Goal: Task Accomplishment & Management: Complete application form

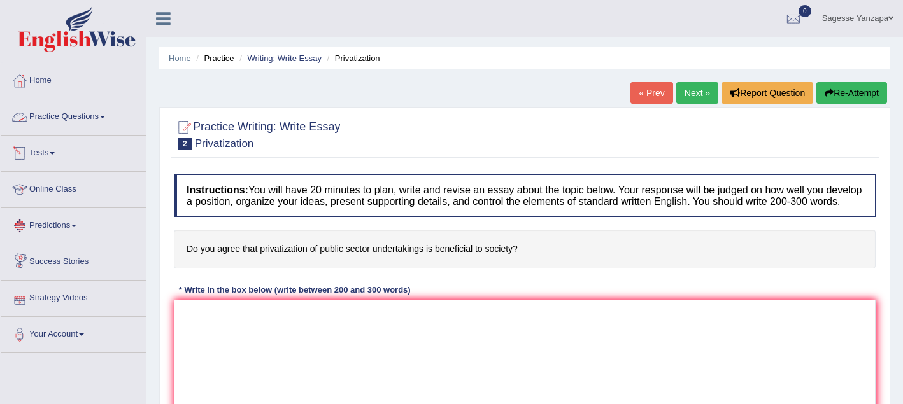
click at [102, 115] on link "Practice Questions" at bounding box center [73, 115] width 145 height 32
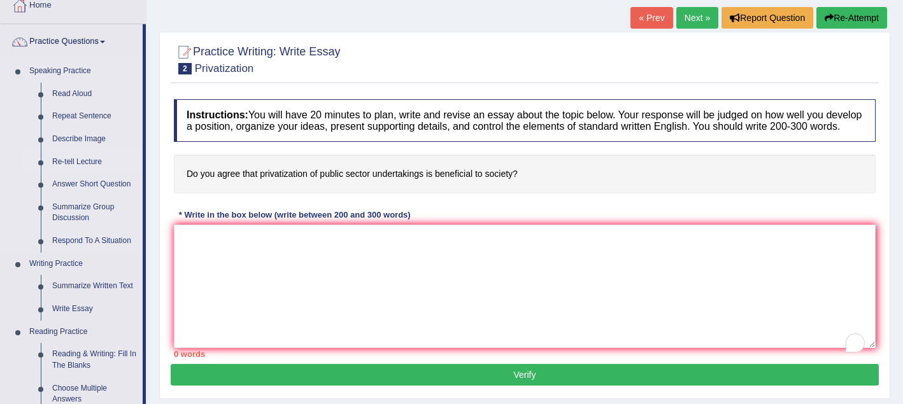
scroll to position [78, 0]
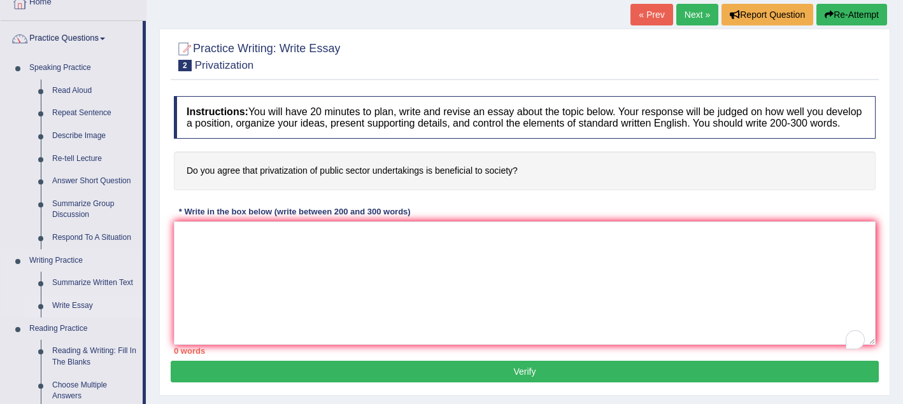
click at [74, 305] on link "Write Essay" at bounding box center [94, 306] width 96 height 23
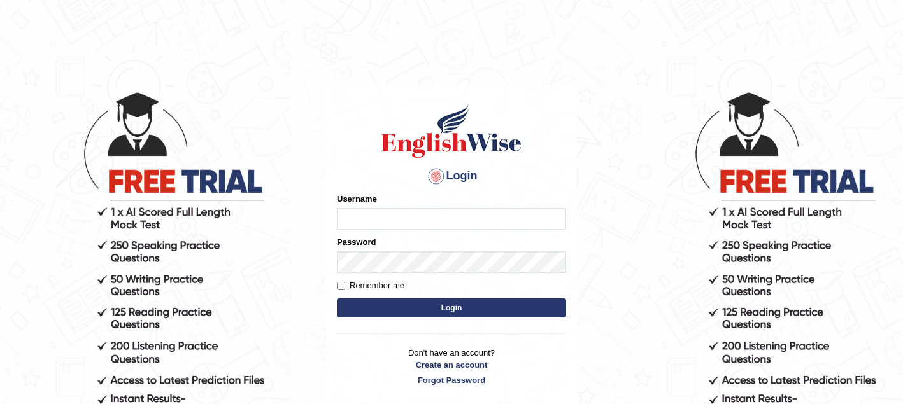
type input "sagesse_parramatta"
click at [376, 306] on button "Login" at bounding box center [451, 308] width 229 height 19
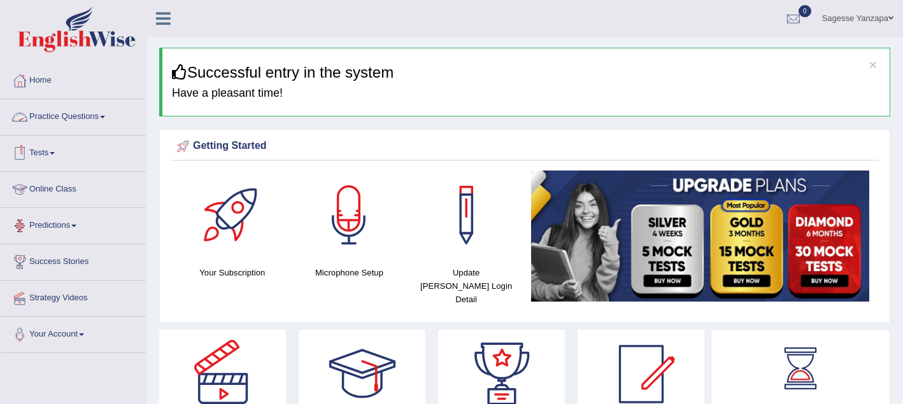
click at [105, 118] on link "Practice Questions" at bounding box center [73, 115] width 145 height 32
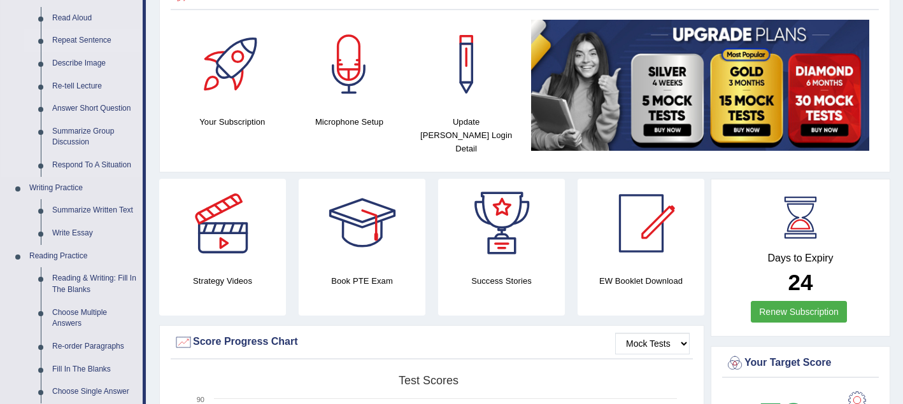
scroll to position [152, 0]
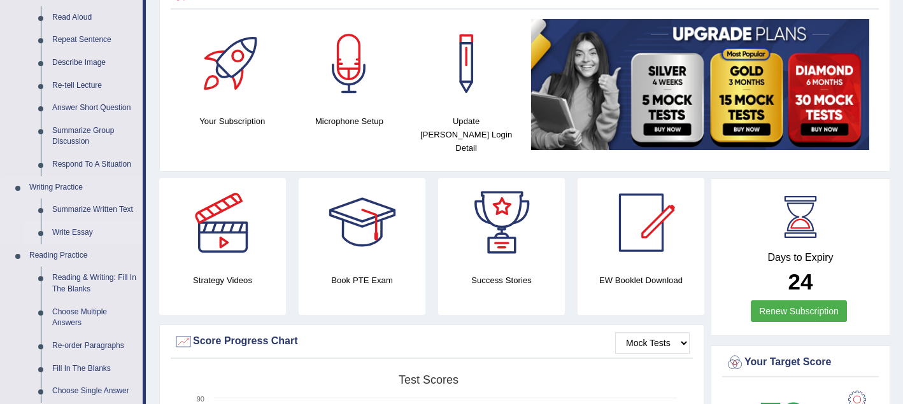
click at [85, 234] on link "Write Essay" at bounding box center [94, 233] width 96 height 23
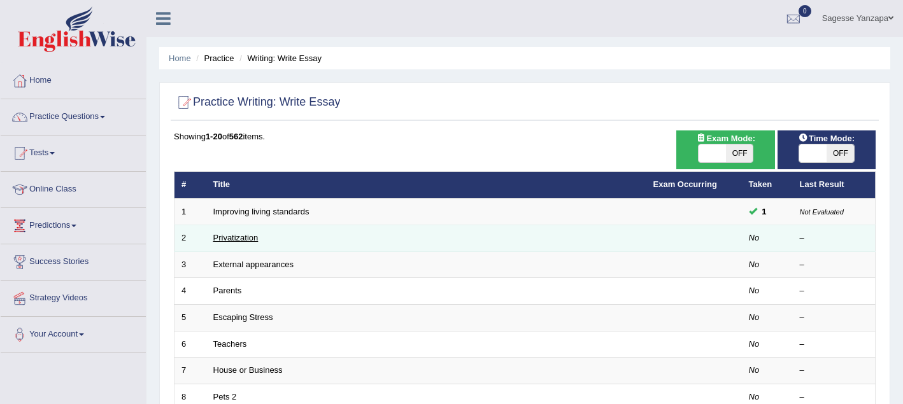
click at [250, 238] on link "Privatization" at bounding box center [235, 238] width 45 height 10
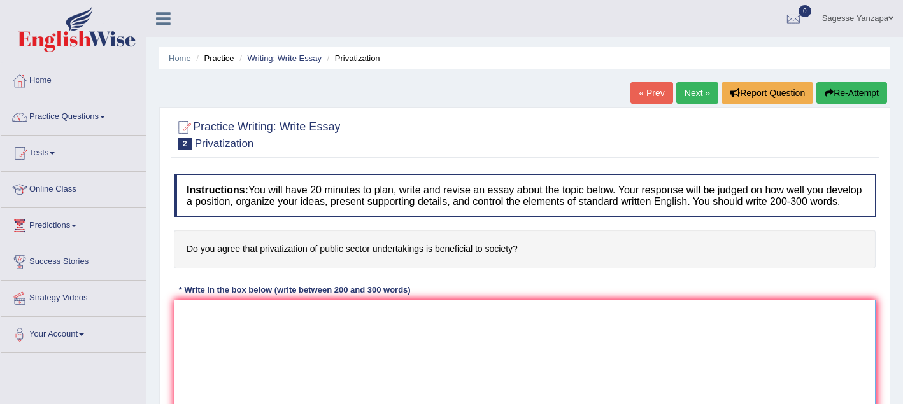
click at [215, 329] on textarea at bounding box center [525, 362] width 702 height 124
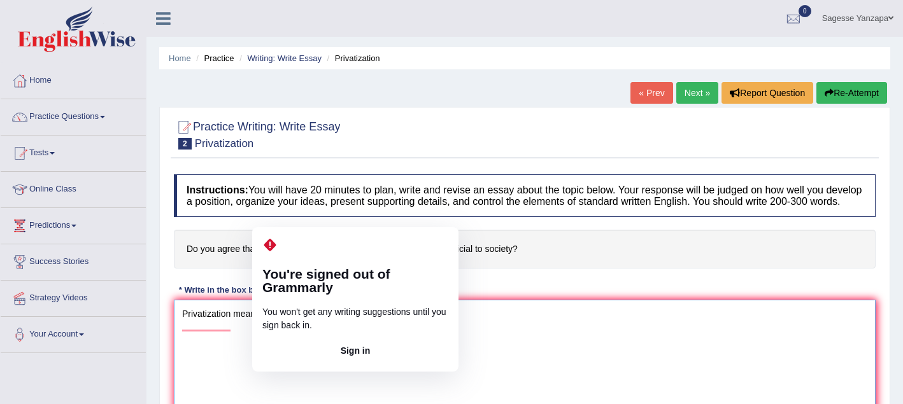
click at [294, 326] on textarea "Privatization means transfering to" at bounding box center [525, 362] width 702 height 124
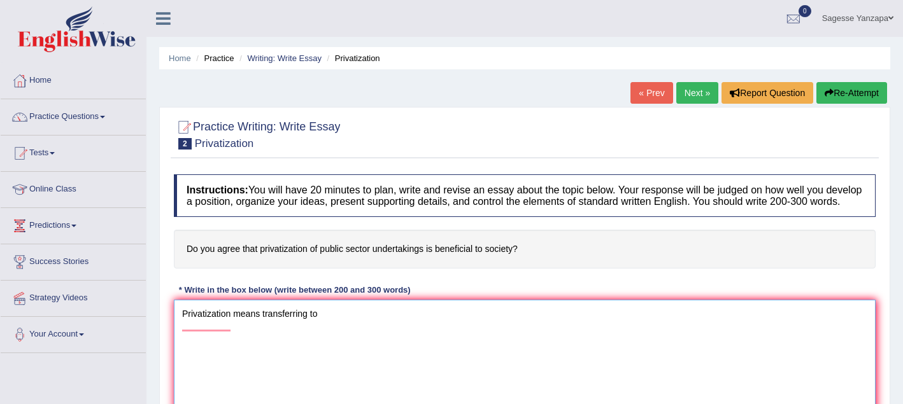
click at [346, 350] on textarea "Privatization means transferring to" at bounding box center [525, 362] width 702 height 124
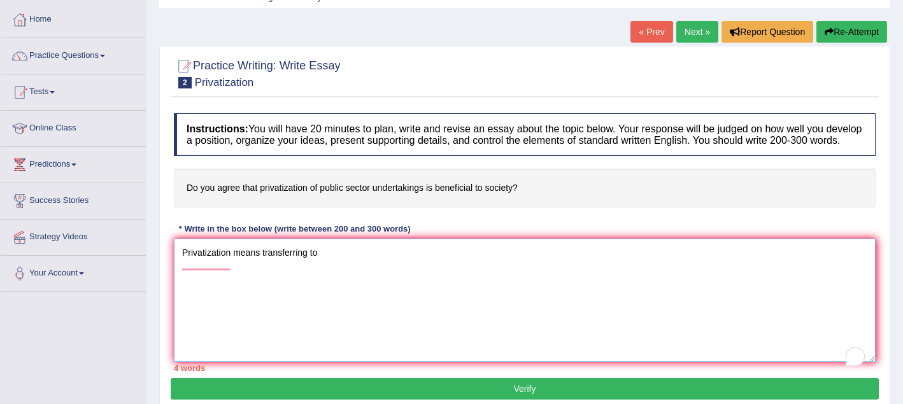
scroll to position [64, 0]
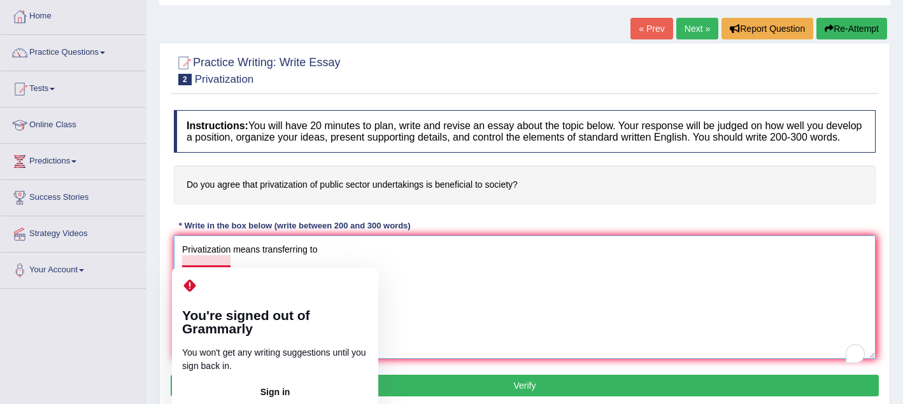
click at [212, 264] on textarea "Privatization means transferring to" at bounding box center [525, 298] width 702 height 124
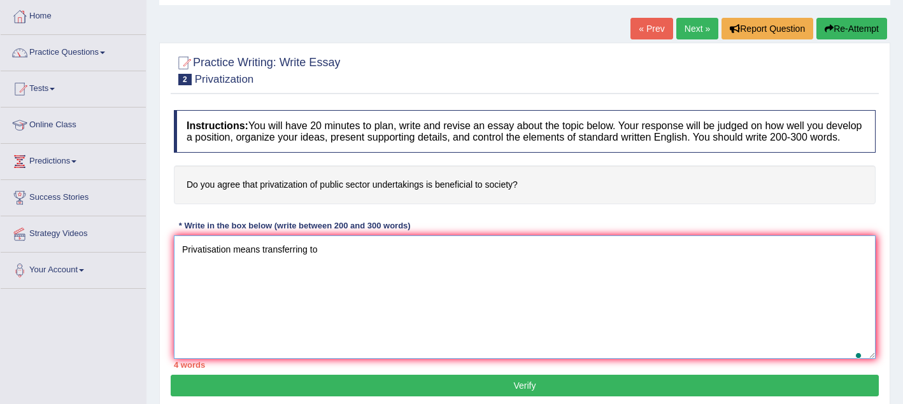
click at [258, 289] on textarea "Privatisation means transferring to" at bounding box center [525, 298] width 702 height 124
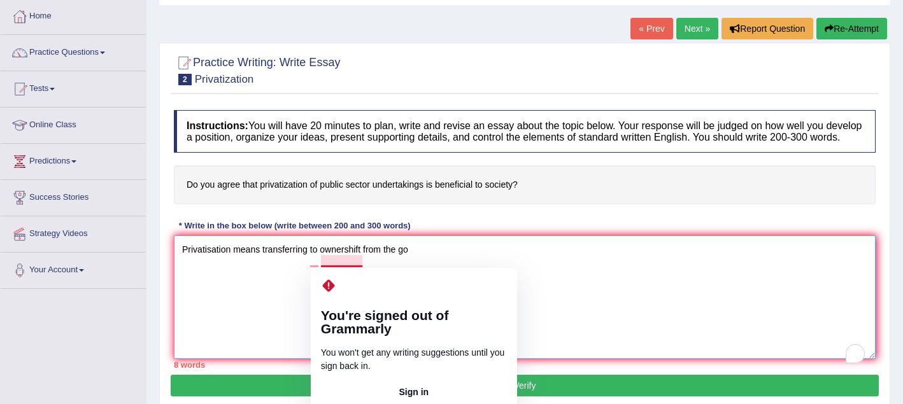
click at [281, 301] on textarea "Privatisation means transferring to ownershift from the go" at bounding box center [525, 298] width 702 height 124
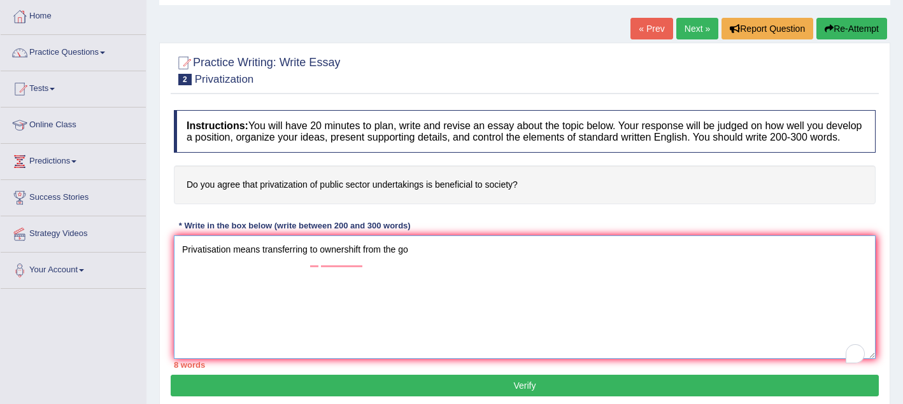
click at [363, 262] on textarea "Privatisation means transferring to ownershift from the go" at bounding box center [525, 298] width 702 height 124
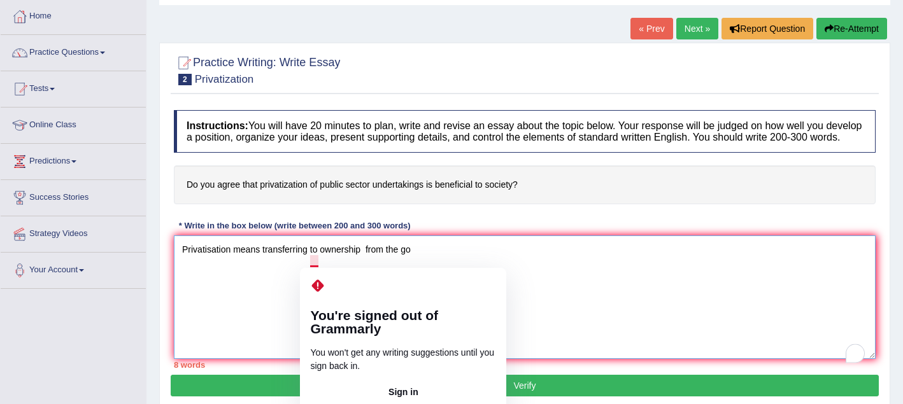
click at [441, 261] on textarea "Privatisation means transferring to ownership from the go" at bounding box center [525, 298] width 702 height 124
click at [318, 263] on textarea "Privatisation means transferring to ownership from the go" at bounding box center [525, 298] width 702 height 124
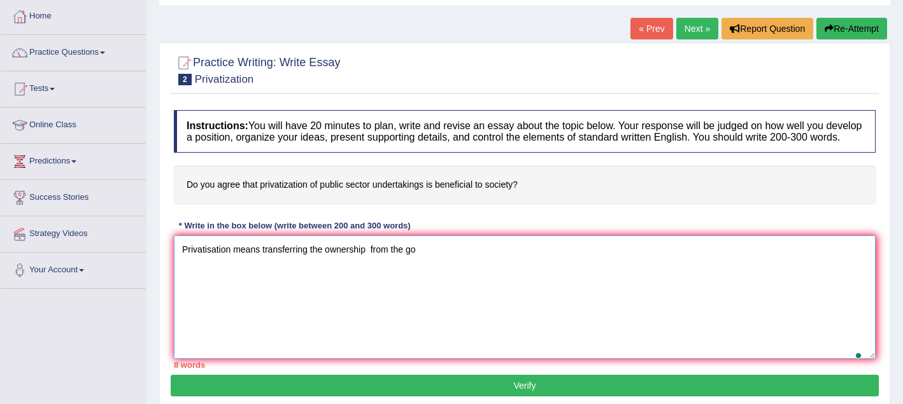
click at [360, 297] on textarea "Privatisation means transferring the ownership from the go" at bounding box center [525, 298] width 702 height 124
click at [480, 257] on textarea "Privatisation means transferring the ownership from the gorvenment" at bounding box center [525, 298] width 702 height 124
click at [403, 334] on textarea "Privatisation means transferring the ownership from the gorvenment to a privite…" at bounding box center [525, 298] width 702 height 124
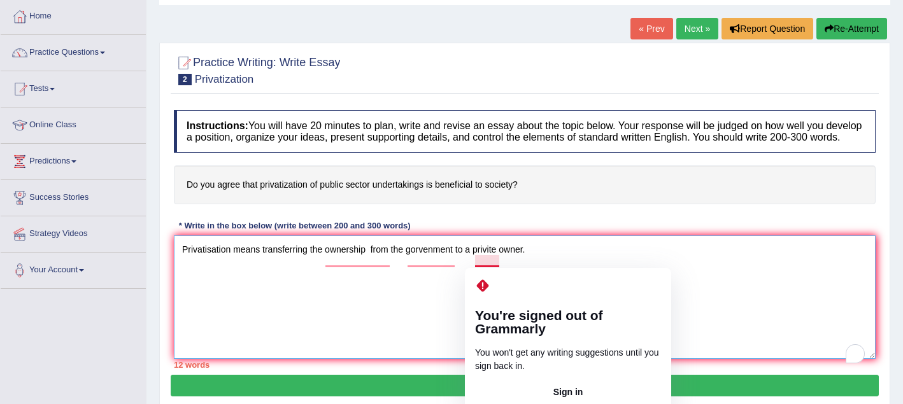
click at [493, 267] on textarea "Privatisation means transferring the ownership from the gorvenment to a privite…" at bounding box center [525, 298] width 702 height 124
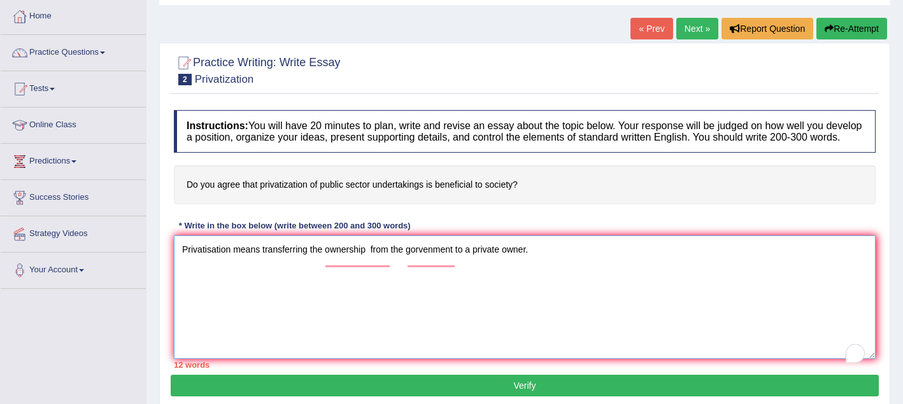
click at [532, 297] on textarea "Privatisation means transferring the ownership from the gorvenment to a private…" at bounding box center [525, 298] width 702 height 124
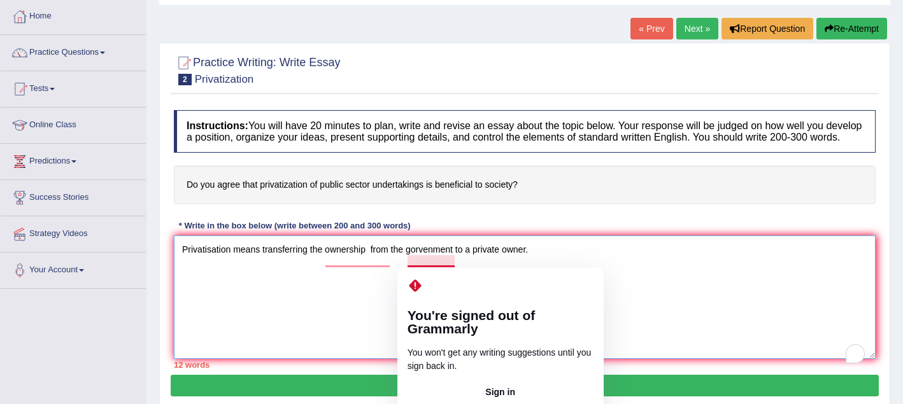
click at [387, 291] on textarea "Privatisation means transferring the ownership from the gorvenment to a private…" at bounding box center [525, 298] width 702 height 124
click at [424, 259] on textarea "Privatisation means transferring the ownership from the gorvenment to a private…" at bounding box center [525, 298] width 702 height 124
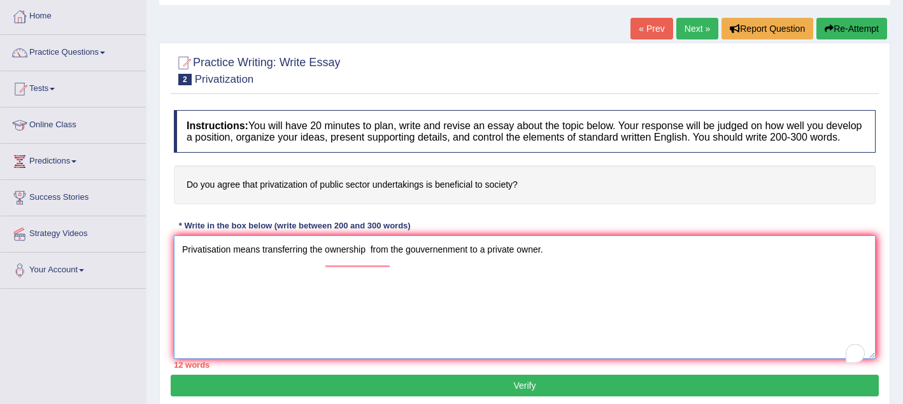
click at [448, 286] on textarea "Privatisation means transferring the ownership from the gouvernenment to a priv…" at bounding box center [525, 298] width 702 height 124
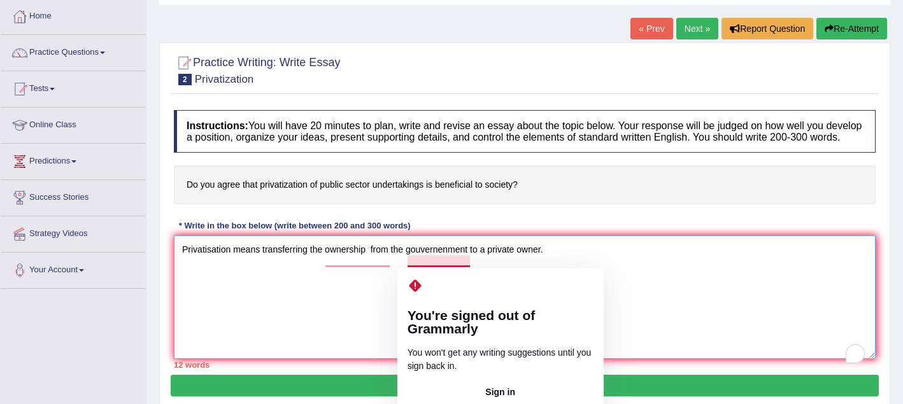
click at [425, 264] on textarea "Privatisation means transferring the ownership from the gouvernenment to a priv…" at bounding box center [525, 298] width 702 height 124
click at [422, 260] on textarea "Privatisation means transferring the ownership from the gouvernenment to a priv…" at bounding box center [525, 298] width 702 height 124
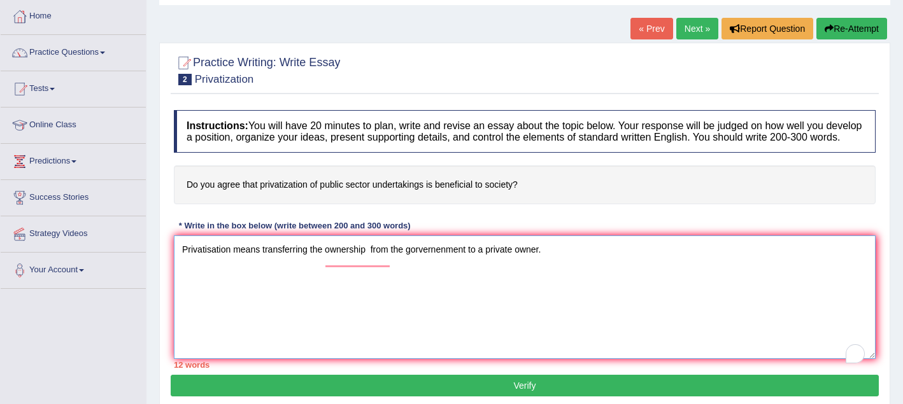
click at [414, 322] on textarea "Privatisation means transferring the ownership from the gorvernenment to a priv…" at bounding box center [525, 298] width 702 height 124
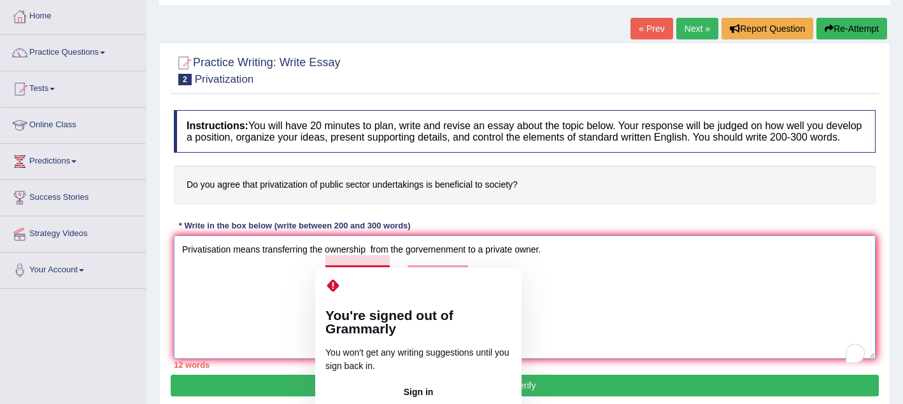
click at [371, 260] on textarea "Privatisation means transferring the ownership from the gorvernenment to a priv…" at bounding box center [525, 298] width 702 height 124
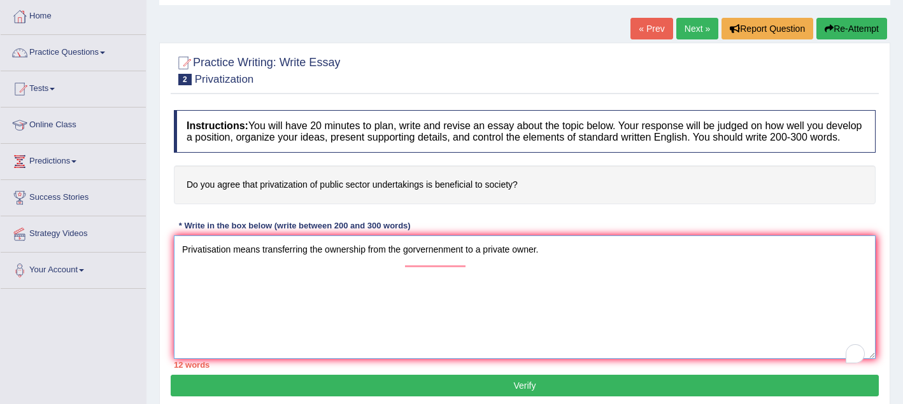
click at [366, 302] on textarea "Privatisation means transferring the ownership from the gorvernenment to a priv…" at bounding box center [525, 298] width 702 height 124
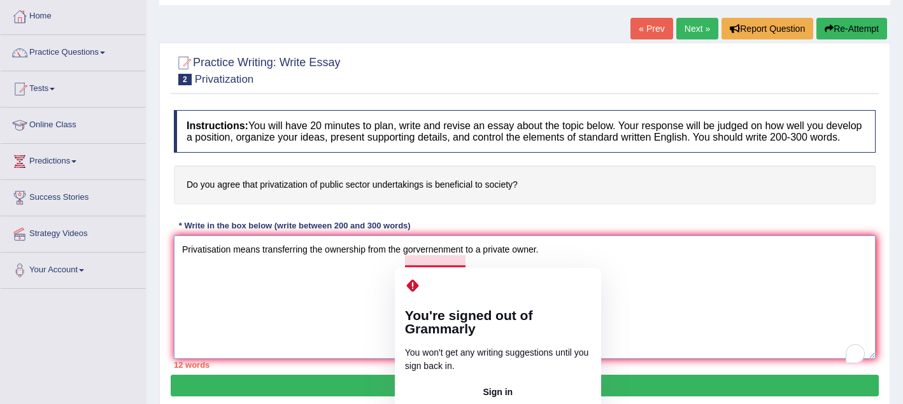
click at [467, 260] on textarea "Privatisation means transferring the ownership from the gorvernenment to a priv…" at bounding box center [525, 298] width 702 height 124
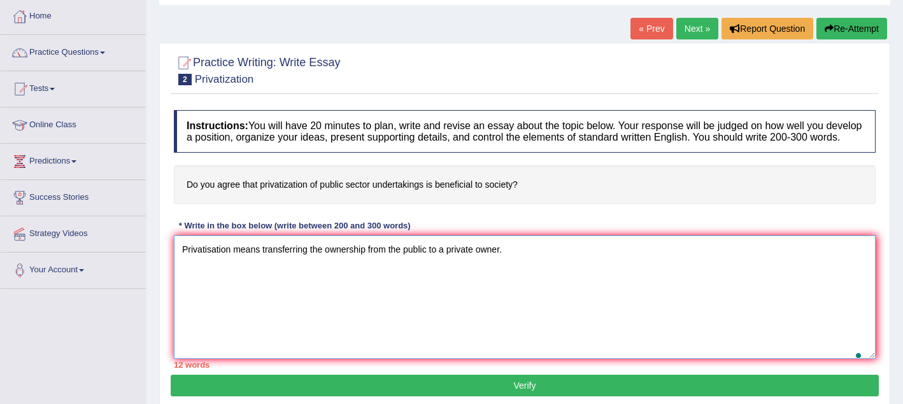
click at [489, 280] on textarea "Privatisation means transferring the ownership from the public to a private own…" at bounding box center [525, 298] width 702 height 124
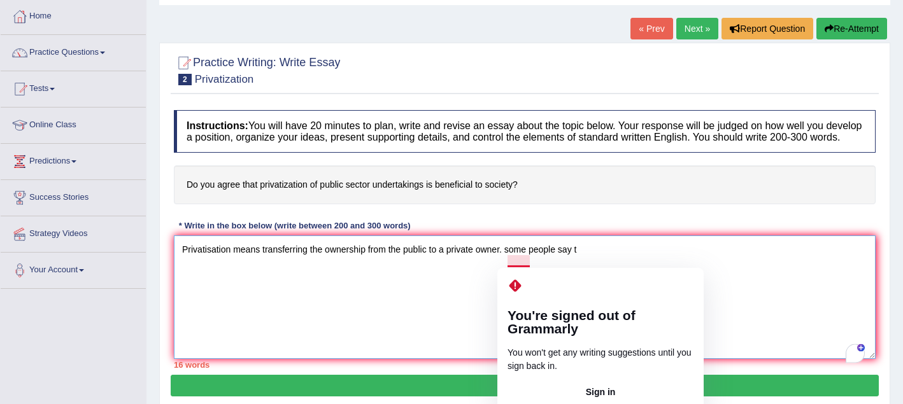
click at [512, 259] on textarea "Privatisation means transferring the ownership from the public to a private own…" at bounding box center [525, 298] width 702 height 124
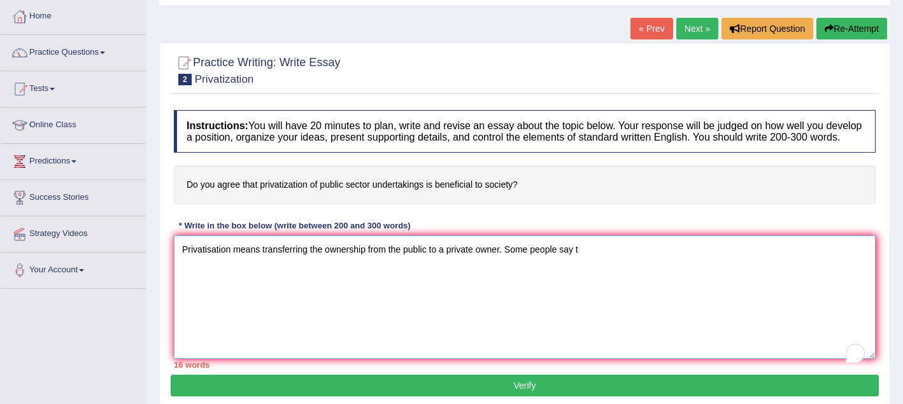
click at [585, 263] on textarea "Privatisation means transferring the ownership from the public to a private own…" at bounding box center [525, 298] width 702 height 124
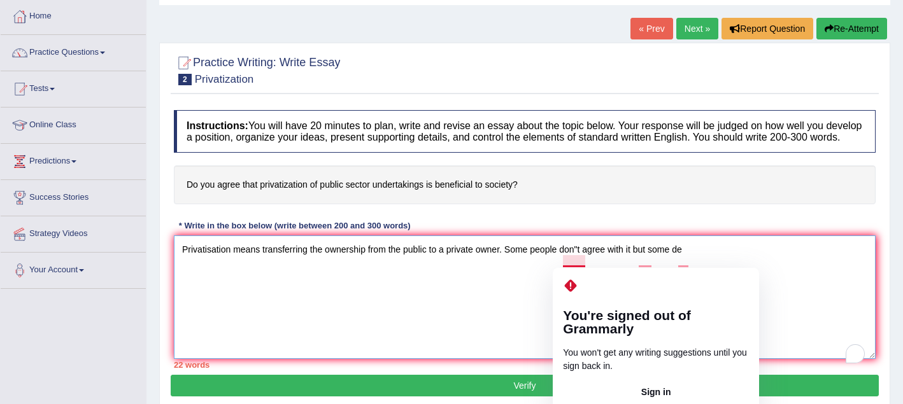
click at [585, 261] on textarea "Privatisation means transferring the ownership from the public to a private own…" at bounding box center [525, 298] width 702 height 124
click at [583, 260] on textarea "Privatisation means transferring the ownership from the public to a private own…" at bounding box center [525, 298] width 702 height 124
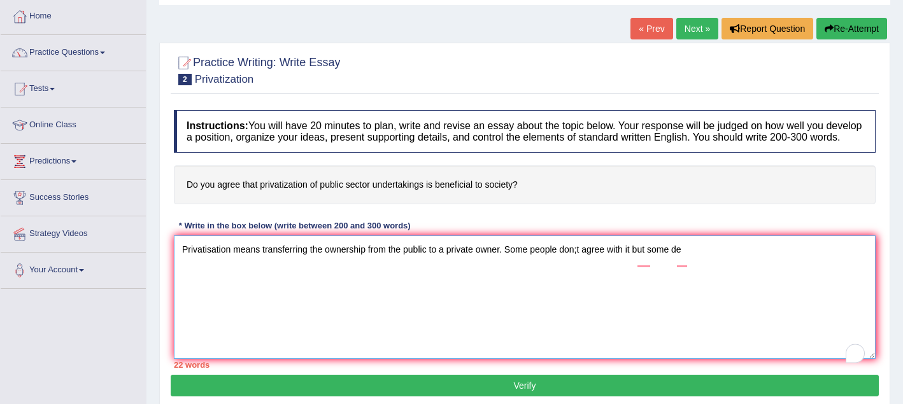
click at [587, 309] on textarea "Privatisation means transferring the ownership from the public to a private own…" at bounding box center [525, 298] width 702 height 124
click at [586, 263] on textarea "Privatisation means transferring the ownership from the public to a private own…" at bounding box center [525, 298] width 702 height 124
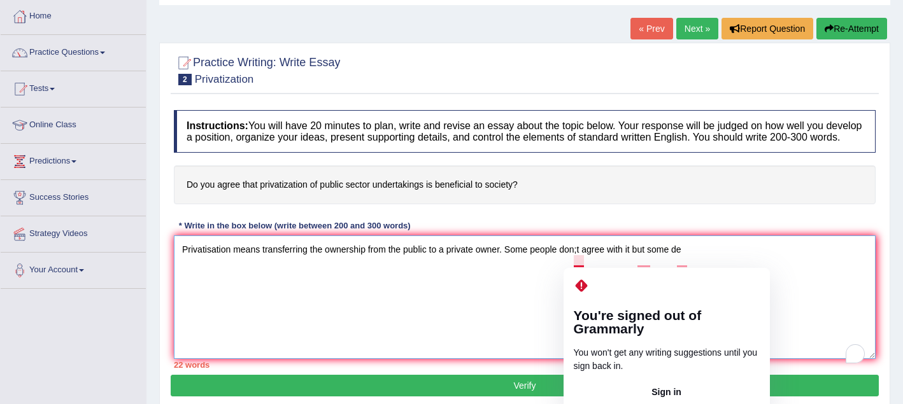
click at [583, 262] on textarea "Privatisation means transferring the ownership from the public to a private own…" at bounding box center [525, 298] width 702 height 124
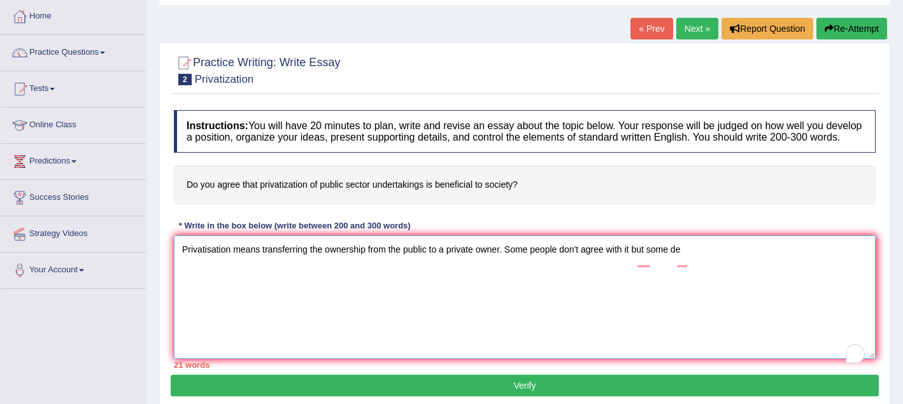
click at [691, 264] on textarea "Privatisation means transferring the ownership from the public to a private own…" at bounding box center [525, 298] width 702 height 124
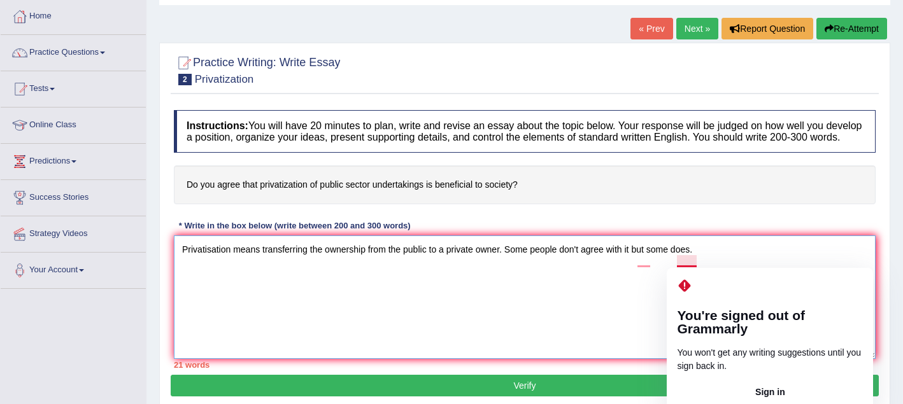
click at [693, 262] on textarea "Privatisation means transferring the ownership from the public to a private own…" at bounding box center [525, 298] width 702 height 124
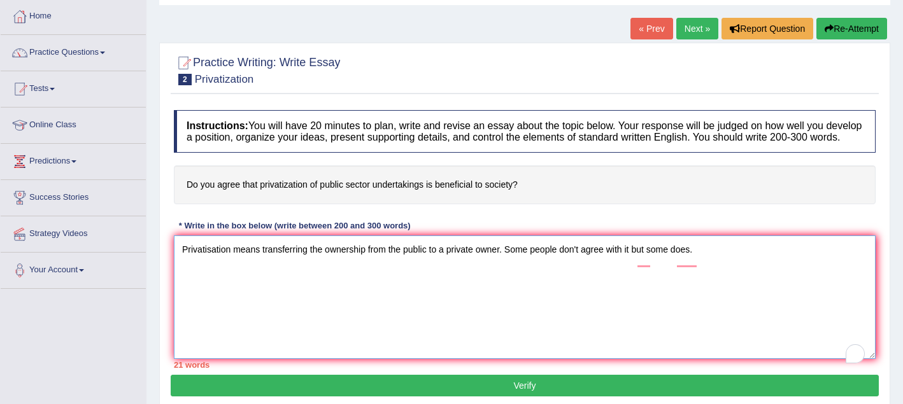
click at [702, 264] on textarea "Privatisation means transferring the ownership from the public to a private own…" at bounding box center [525, 298] width 702 height 124
click at [651, 262] on textarea "Privatisation means transferring the ownership from the public to a private own…" at bounding box center [525, 298] width 702 height 124
click at [648, 292] on textarea "Privatisation means transferring the ownership from the public to a private own…" at bounding box center [525, 298] width 702 height 124
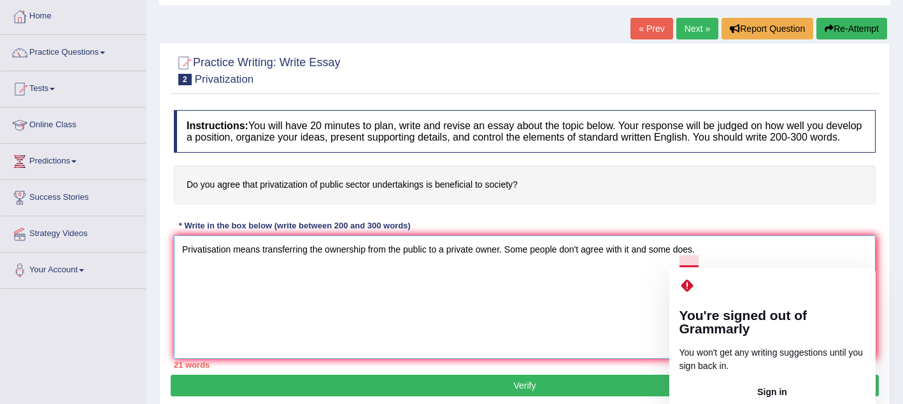
click at [588, 315] on textarea "Privatisation means transferring the ownership from the public to a private own…" at bounding box center [525, 298] width 702 height 124
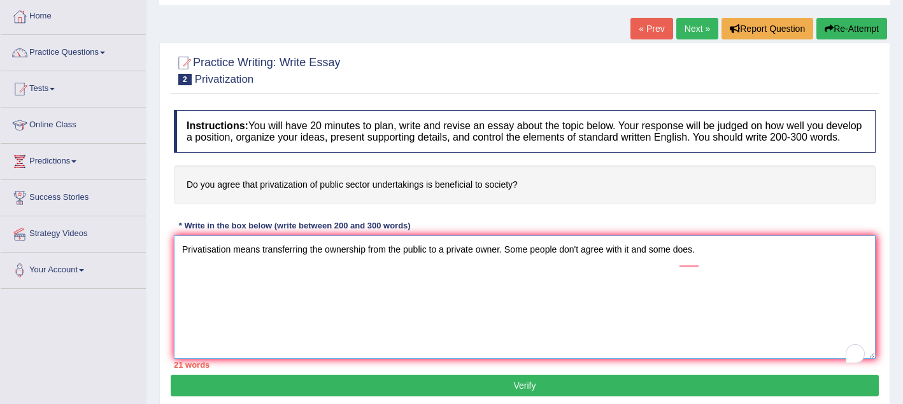
click at [707, 264] on textarea "Privatisation means transferring the ownership from the public to a private own…" at bounding box center [525, 298] width 702 height 124
click at [758, 263] on textarea "Privatisation means transferring the ownership from the public to a private own…" at bounding box center [525, 298] width 702 height 124
click at [599, 350] on textarea "Privatisation means transferring the ownership from the public to a private own…" at bounding box center [525, 298] width 702 height 124
click at [774, 264] on textarea "Privatisation means transferring the ownership from the public to a private own…" at bounding box center [525, 298] width 702 height 124
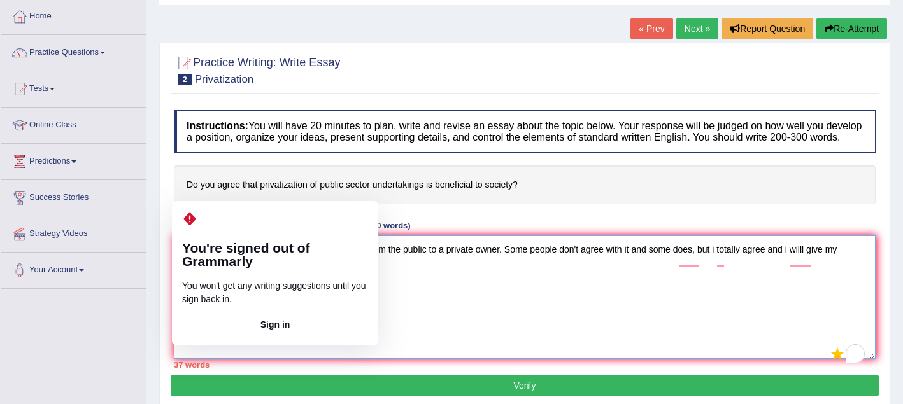
click at [186, 299] on textarea "Privatisation means transferring the ownership from the public to a private own…" at bounding box center [525, 298] width 702 height 124
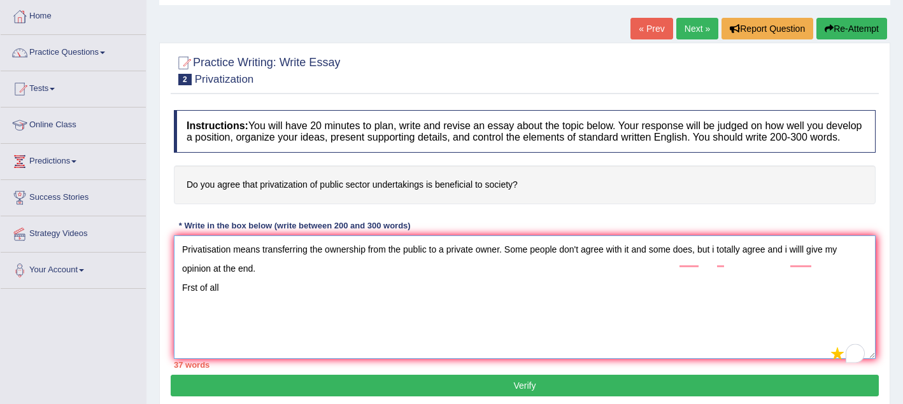
click at [232, 294] on textarea "Privatisation means transferring the ownership from the public to a private own…" at bounding box center [525, 298] width 702 height 124
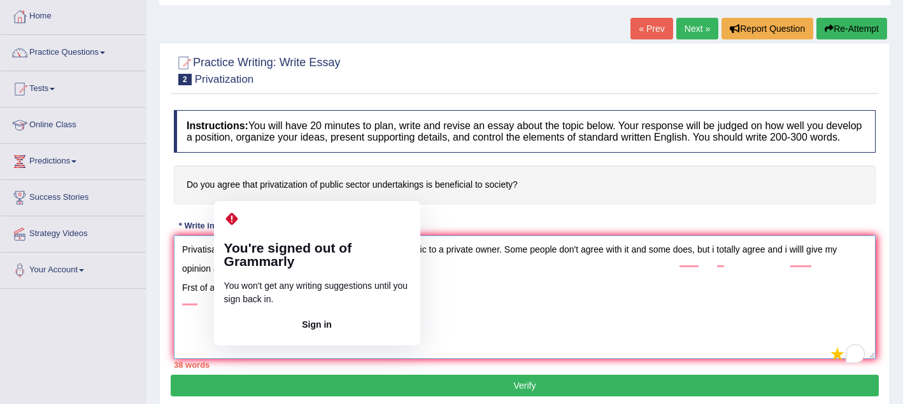
click at [252, 328] on textarea "Privatisation means transferring the ownership from the public to a private own…" at bounding box center [525, 298] width 702 height 124
click at [250, 300] on textarea "Privatisation means transferring the ownership from the public to a private own…" at bounding box center [525, 298] width 702 height 124
click at [254, 300] on textarea "Privatisation means transferring the ownership from the public to a private own…" at bounding box center [525, 298] width 702 height 124
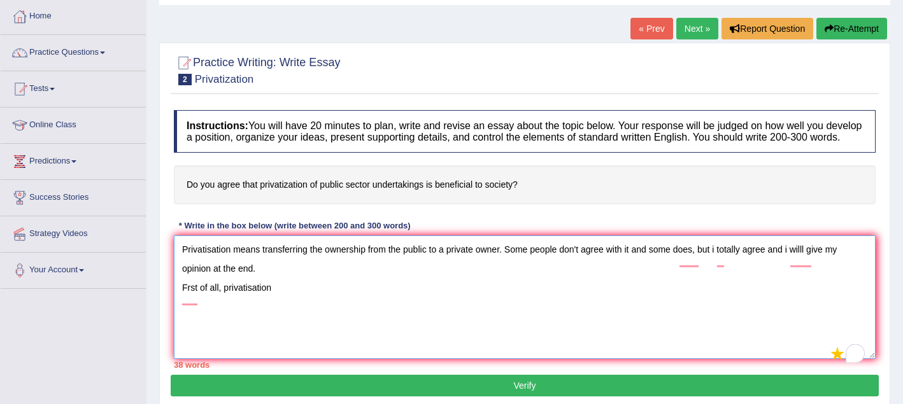
click at [280, 301] on textarea "Privatisation means transferring the ownership from the public to a private own…" at bounding box center [525, 298] width 702 height 124
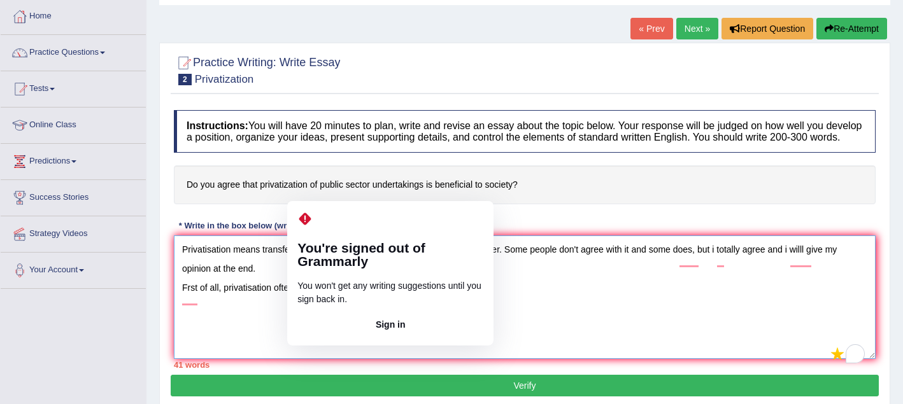
click at [314, 326] on textarea "Privatisation means transferring the ownership from the public to a private own…" at bounding box center [525, 298] width 702 height 124
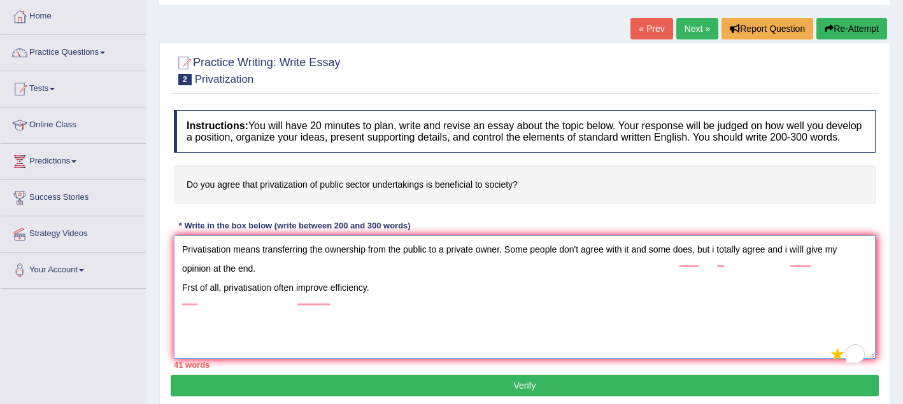
click at [381, 304] on textarea "Privatisation means transferring the ownership from the public to a private own…" at bounding box center [525, 298] width 702 height 124
click at [452, 297] on textarea "Privatisation means transferring the ownership from the public to a private own…" at bounding box center [525, 298] width 702 height 124
click at [506, 299] on textarea "Privatisation means transferring the ownership from the public to a private own…" at bounding box center [525, 298] width 702 height 124
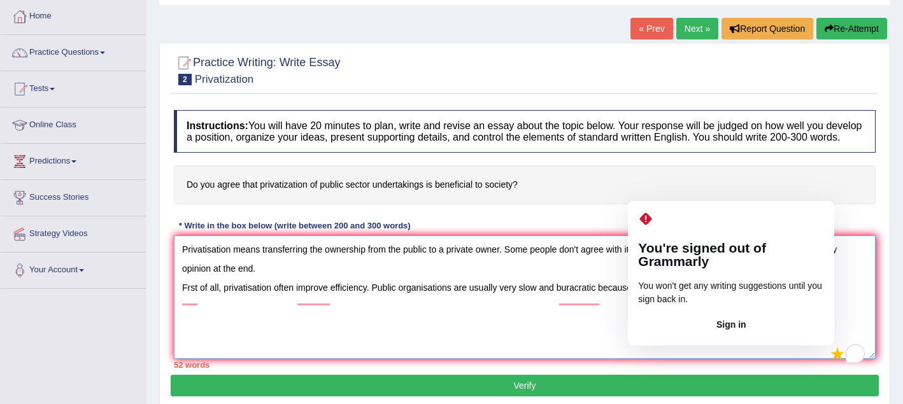
click at [662, 300] on textarea "Privatisation means transferring the ownership from the public to a private own…" at bounding box center [525, 298] width 702 height 124
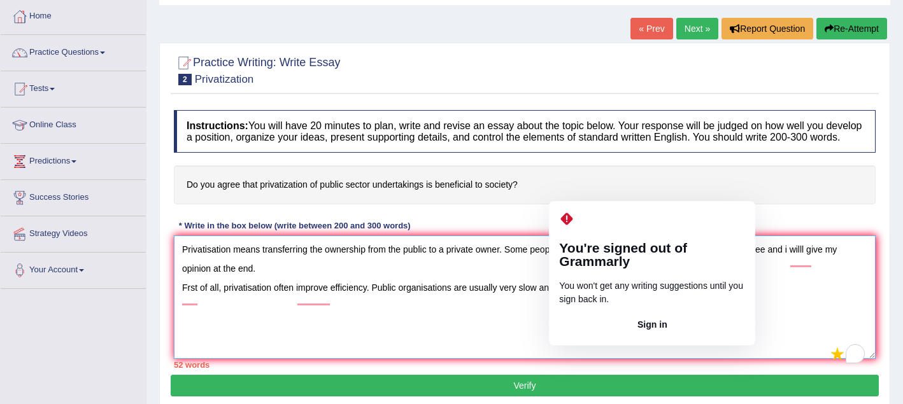
click at [571, 304] on textarea "Privatisation means transferring the ownership from the public to a private own…" at bounding box center [525, 298] width 702 height 124
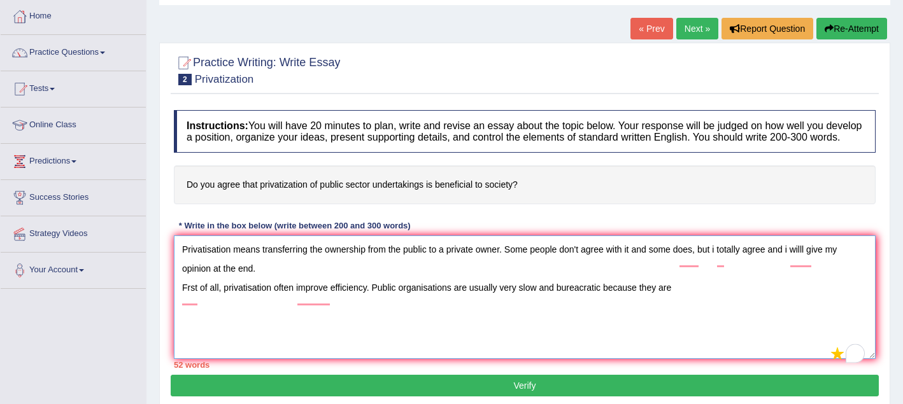
click at [628, 326] on textarea "Privatisation means transferring the ownership from the public to a private own…" at bounding box center [525, 298] width 702 height 124
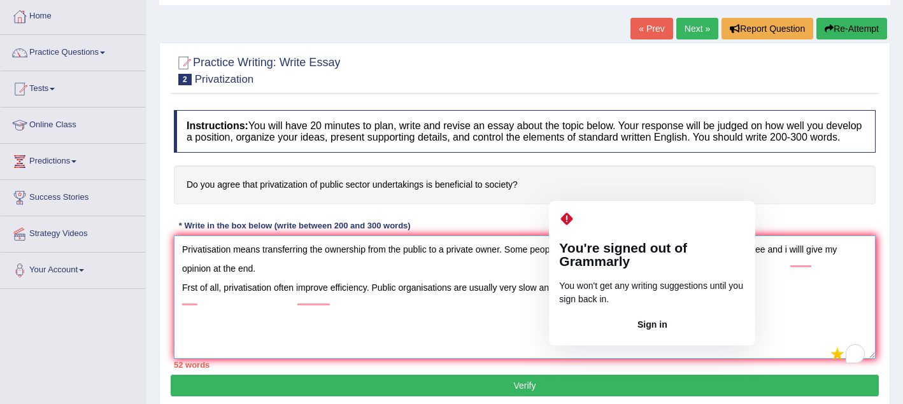
click at [583, 302] on textarea "Privatisation means transferring the ownership from the public to a private own…" at bounding box center [525, 298] width 702 height 124
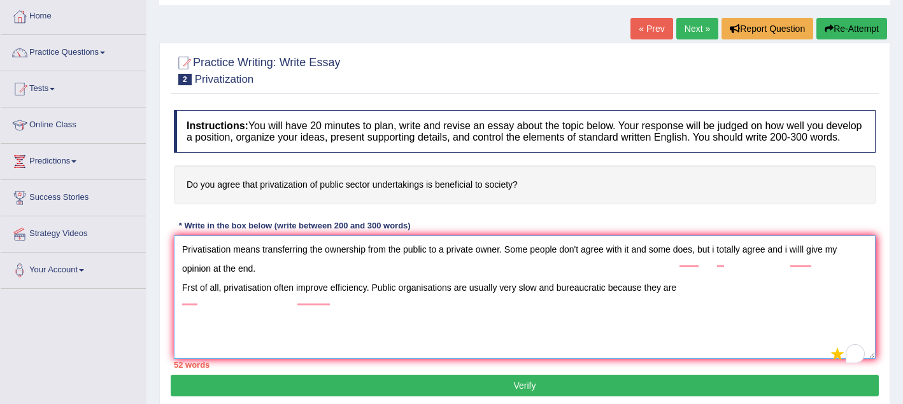
click at [607, 331] on textarea "Privatisation means transferring the ownership from the public to a private own…" at bounding box center [525, 298] width 702 height 124
click at [685, 301] on textarea "Privatisation means transferring the ownership from the public to a private own…" at bounding box center [525, 298] width 702 height 124
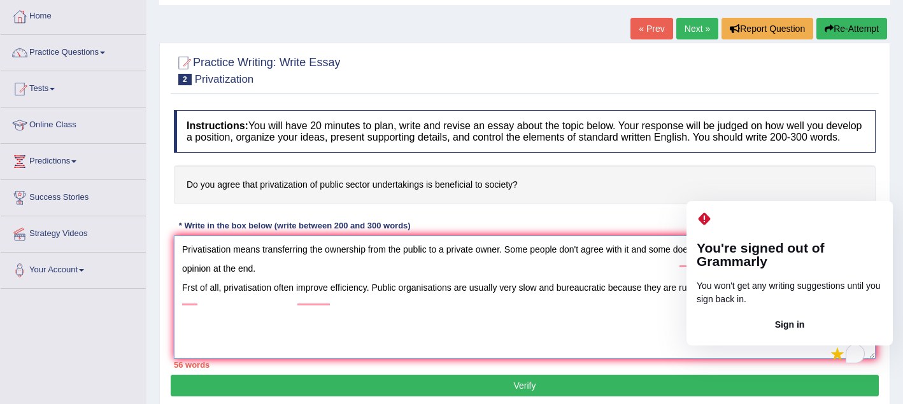
click at [739, 301] on textarea "Privatisation means transferring the ownership from the public to a private own…" at bounding box center [525, 298] width 702 height 124
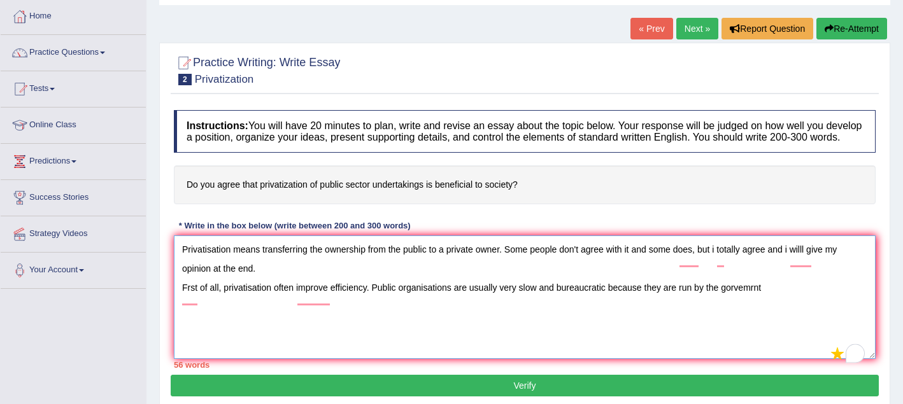
click at [785, 291] on textarea "Privatisation means transferring the ownership from the public to a private own…" at bounding box center [525, 298] width 702 height 124
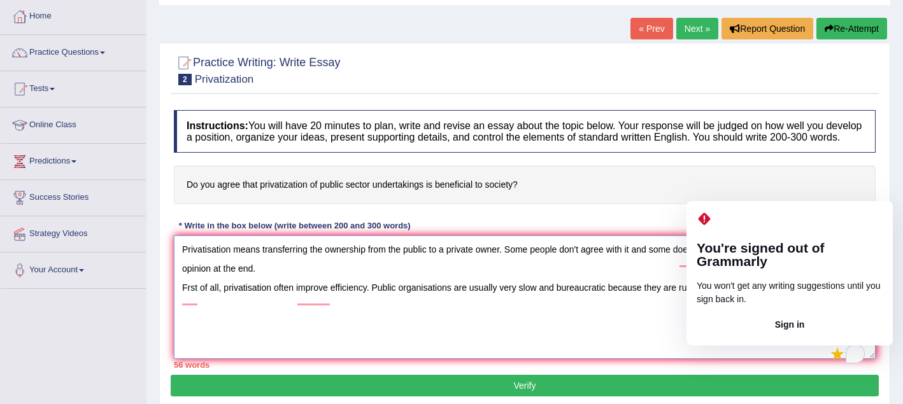
click at [774, 315] on textarea "Privatisation means transferring the ownership from the public to a private own…" at bounding box center [525, 298] width 702 height 124
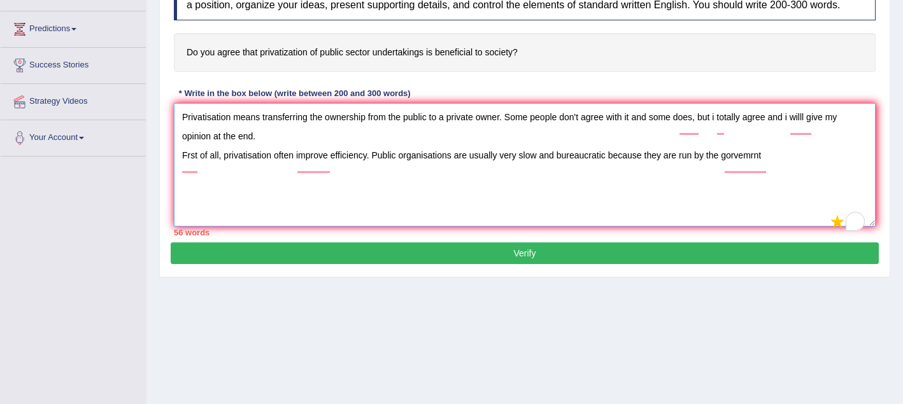
scroll to position [202, 0]
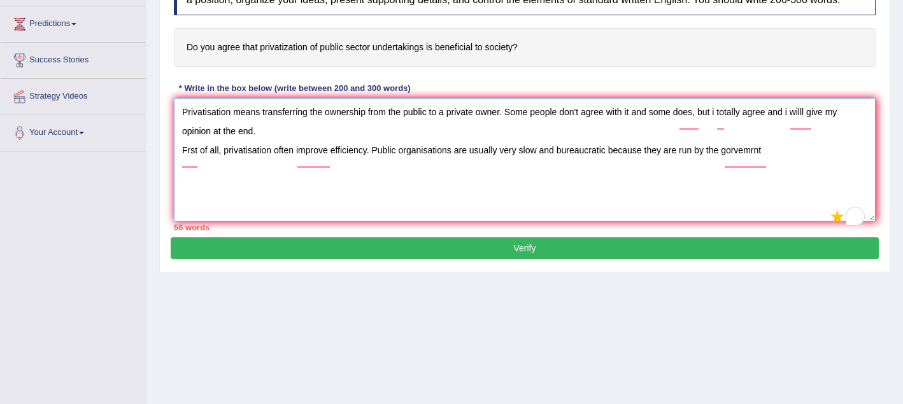
type textarea "Privatisation means transferring the ownership from the public to a private own…"
click at [665, 259] on button "Verify" at bounding box center [525, 249] width 708 height 22
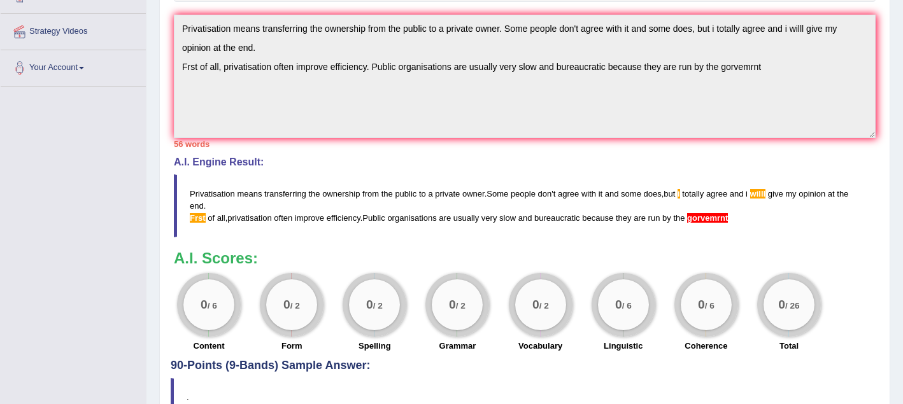
scroll to position [272, 0]
